Goal: Find specific page/section: Find specific page/section

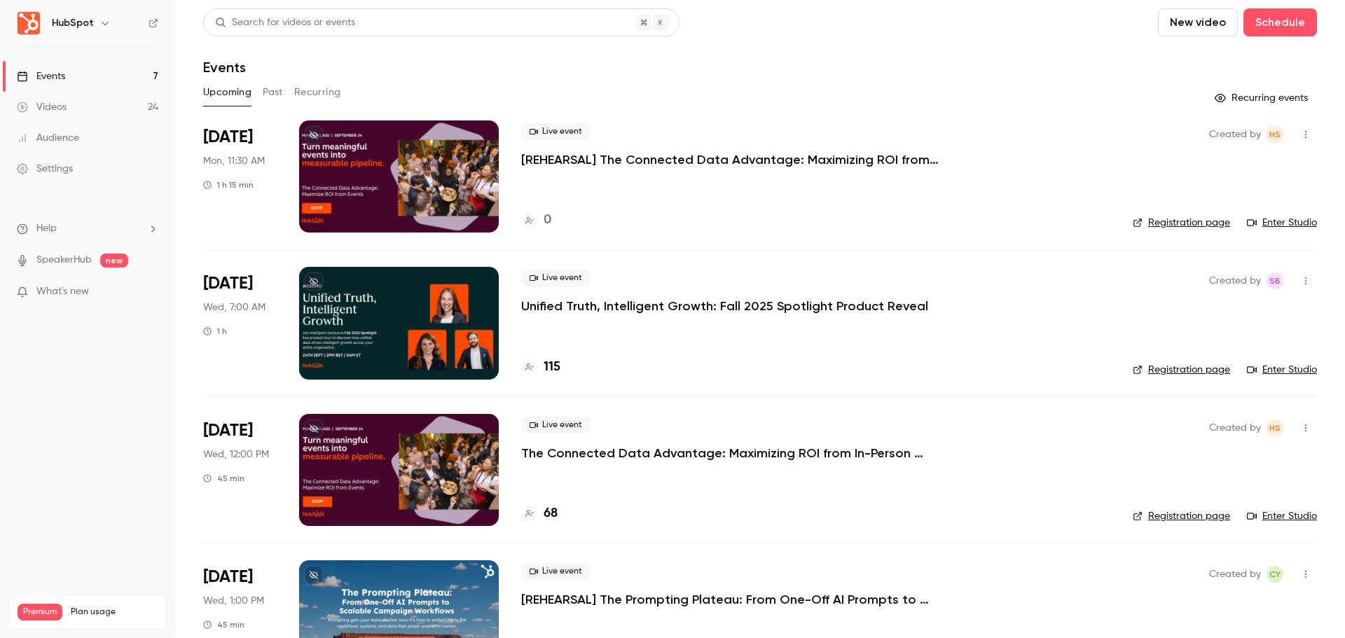
click at [83, 20] on h6 "HubSpot" at bounding box center [73, 23] width 42 height 14
click at [99, 22] on icon "button" at bounding box center [104, 23] width 11 height 11
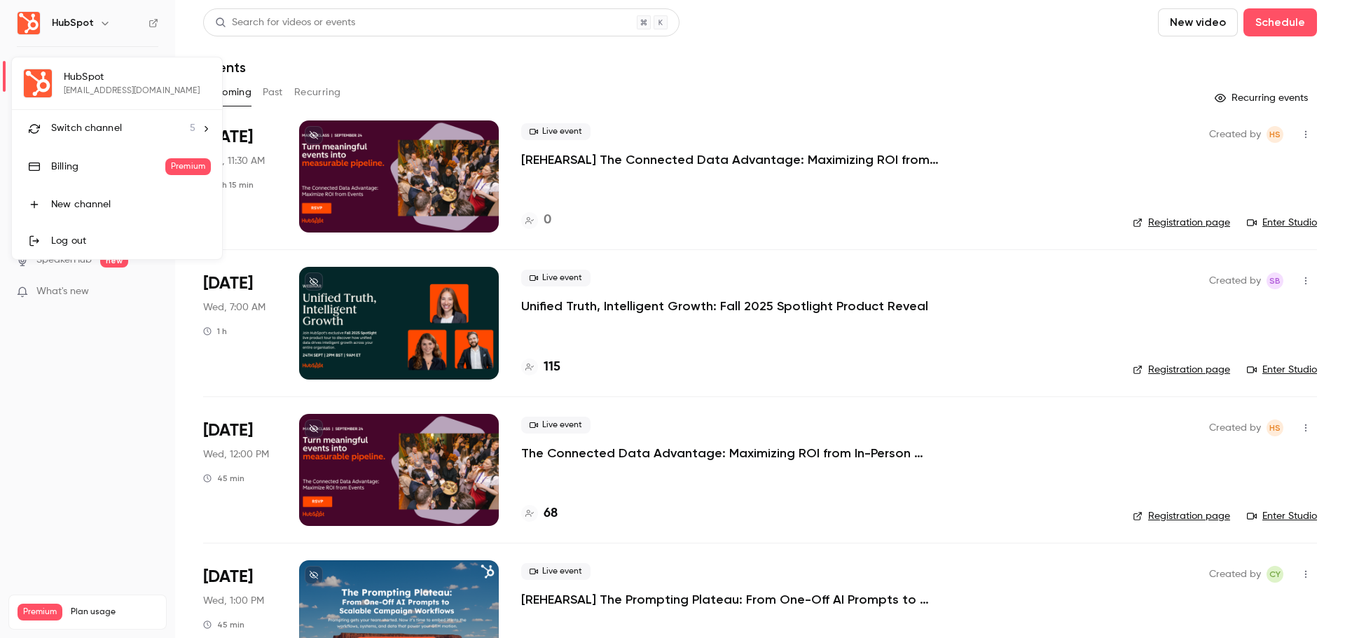
click at [99, 22] on div at bounding box center [672, 319] width 1345 height 638
